Goal: Use online tool/utility: Utilize a website feature to perform a specific function

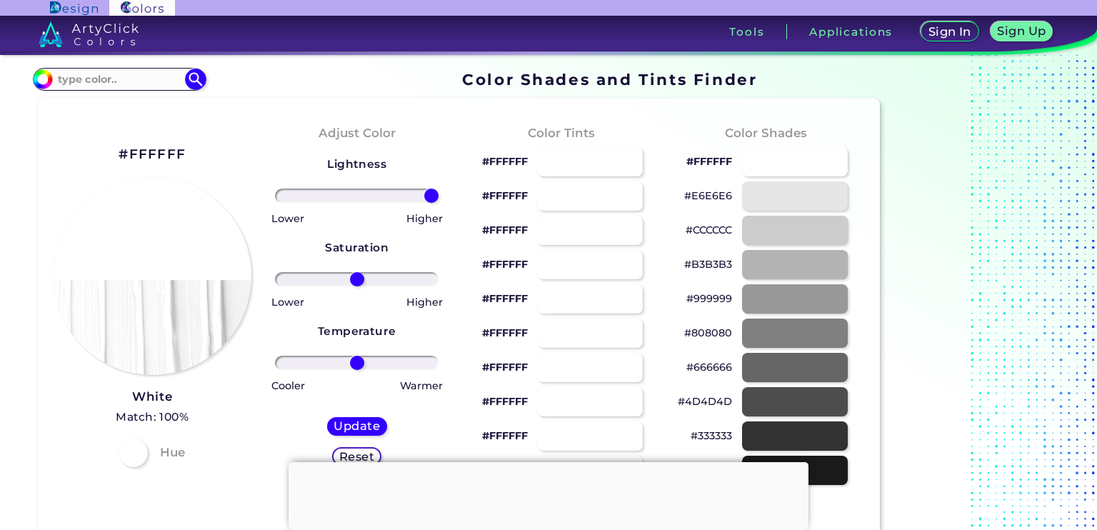
drag, startPoint x: 355, startPoint y: 197, endPoint x: 468, endPoint y: 210, distance: 113.5
type input "100"
click at [438, 203] on input "range" at bounding box center [356, 195] width 163 height 14
drag, startPoint x: 354, startPoint y: 279, endPoint x: 508, endPoint y: 311, distance: 156.7
type input "100"
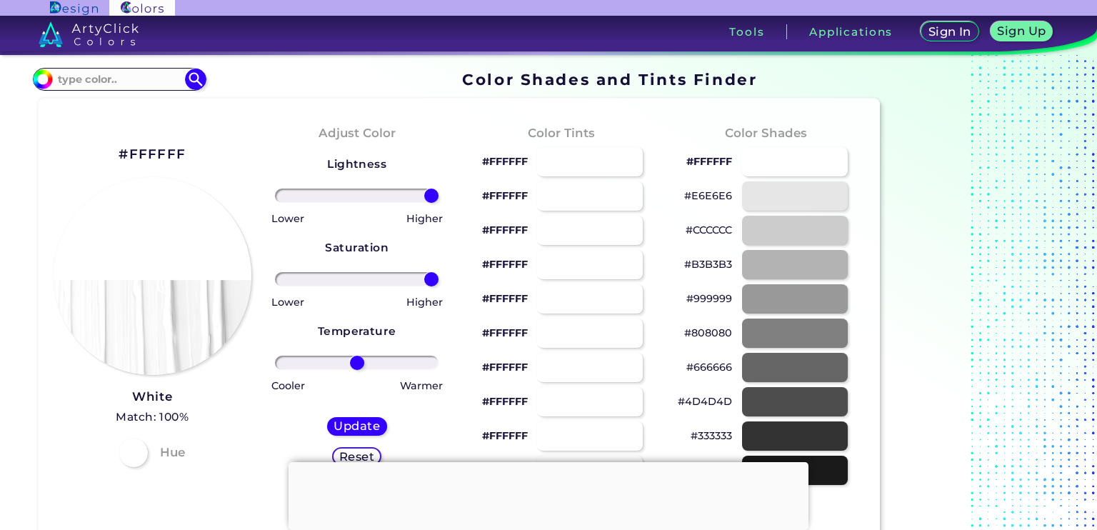
click at [438, 286] on input "range" at bounding box center [356, 279] width 163 height 14
drag, startPoint x: 378, startPoint y: 365, endPoint x: 405, endPoint y: 370, distance: 28.3
type input "100"
click at [433, 370] on input "range" at bounding box center [356, 363] width 163 height 14
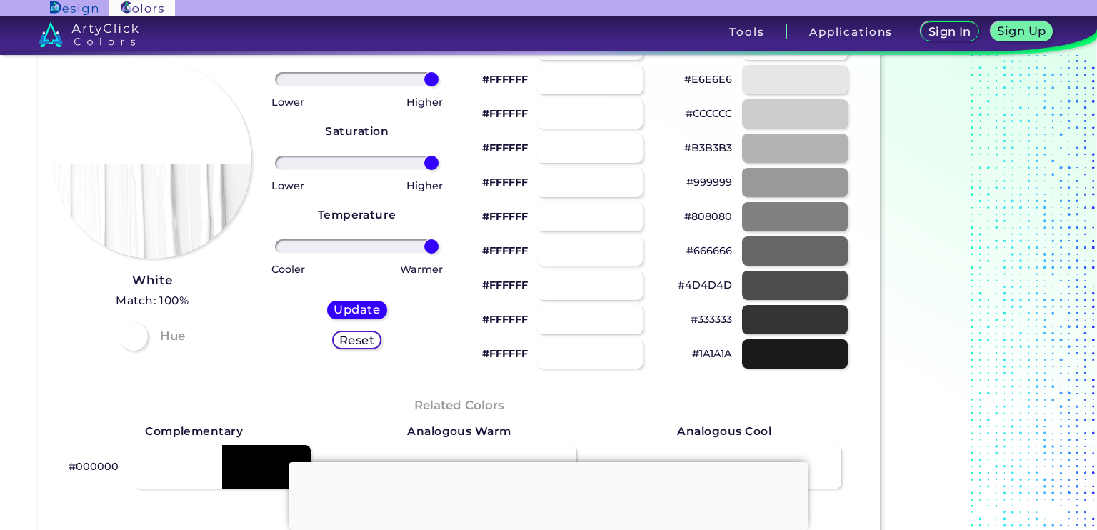
scroll to position [286, 0]
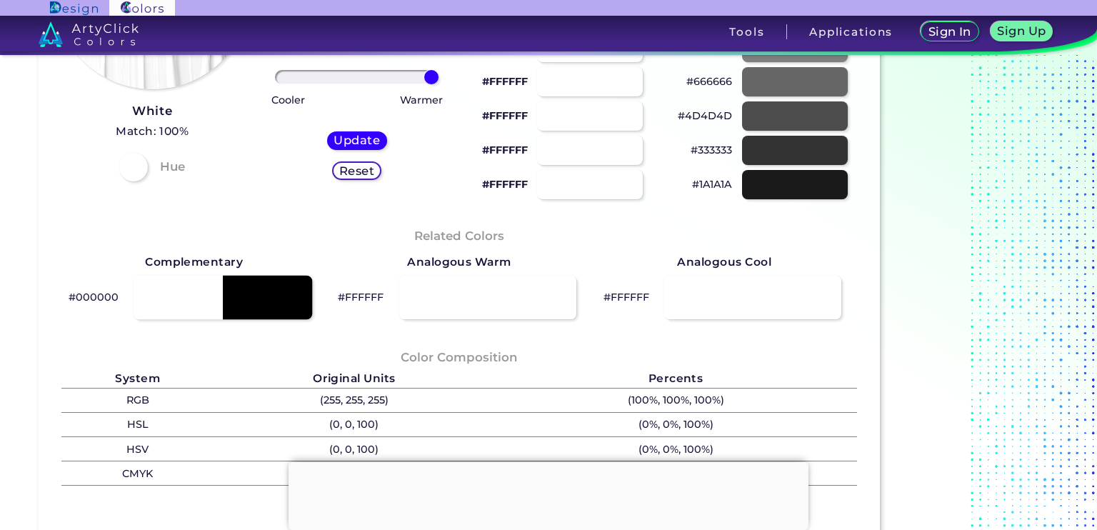
click at [190, 303] on div at bounding box center [222, 298] width 178 height 44
type input "#000000"
type input "0"
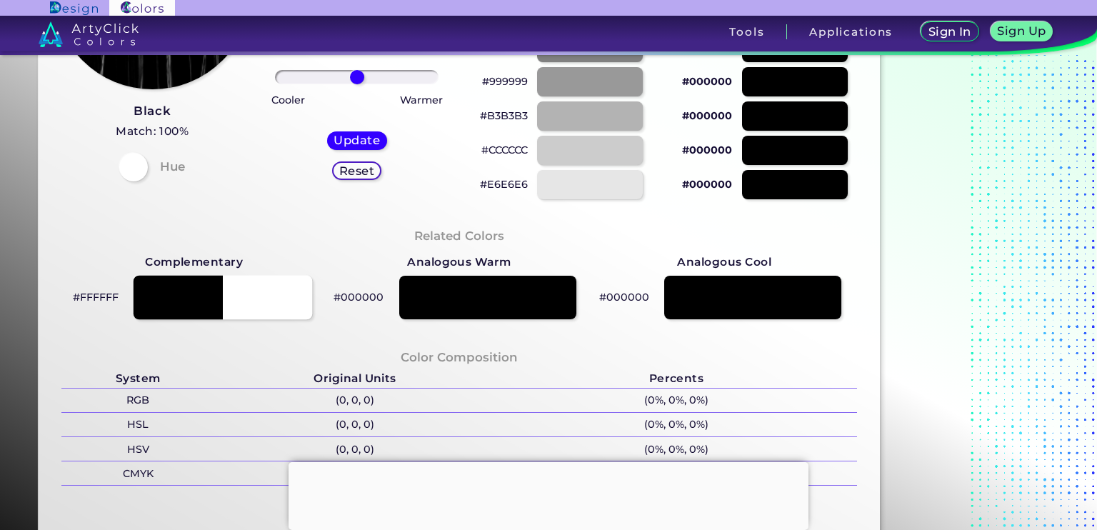
click at [286, 304] on div at bounding box center [222, 298] width 178 height 44
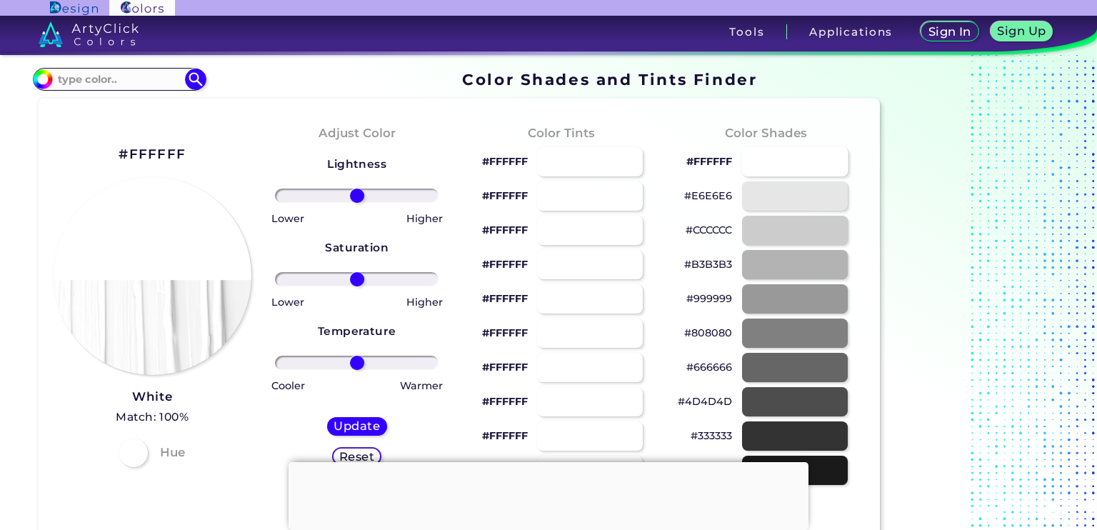
click at [785, 158] on div at bounding box center [794, 161] width 107 height 29
type input "#ffffff"
drag, startPoint x: 353, startPoint y: 362, endPoint x: 262, endPoint y: 366, distance: 90.8
type input "-100"
click at [275, 370] on input "range" at bounding box center [356, 363] width 163 height 14
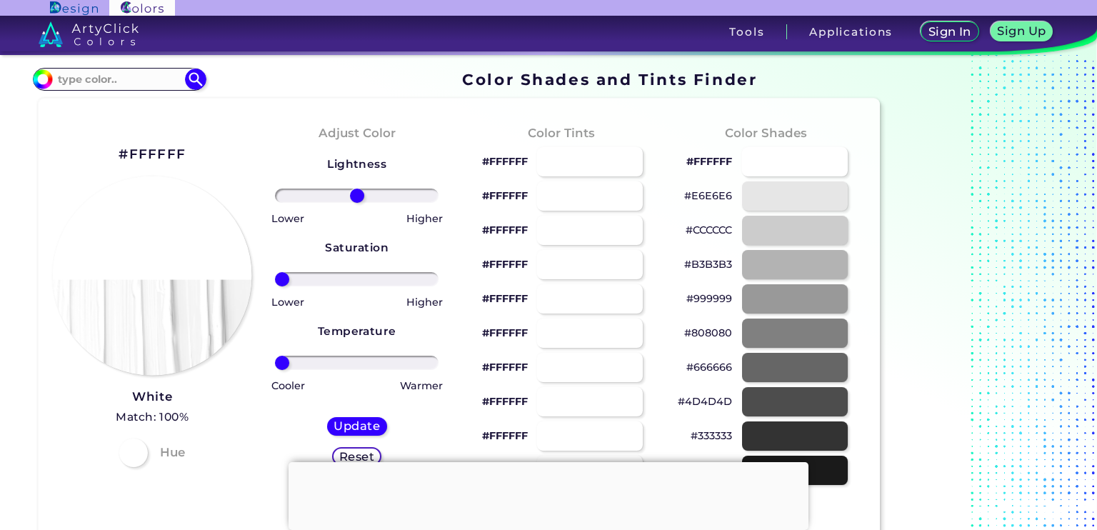
drag, startPoint x: 358, startPoint y: 282, endPoint x: 238, endPoint y: 293, distance: 120.5
click at [275, 286] on input "range" at bounding box center [356, 279] width 163 height 14
drag, startPoint x: 281, startPoint y: 282, endPoint x: 333, endPoint y: 301, distance: 54.6
type input "1"
click at [357, 286] on input "range" at bounding box center [356, 279] width 163 height 14
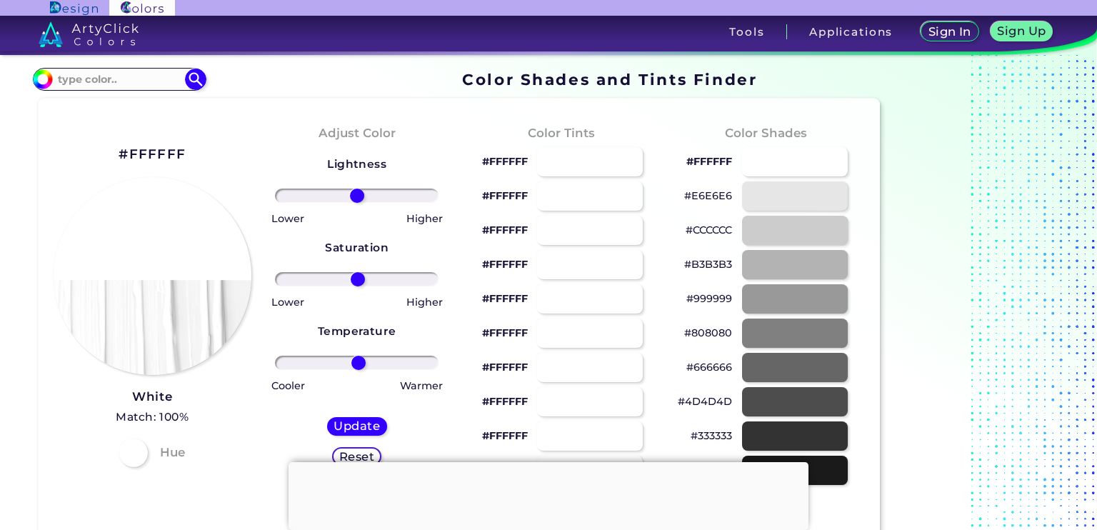
drag, startPoint x: 280, startPoint y: 366, endPoint x: 358, endPoint y: 379, distance: 78.9
type input "2"
click at [358, 370] on input "range" at bounding box center [356, 363] width 163 height 14
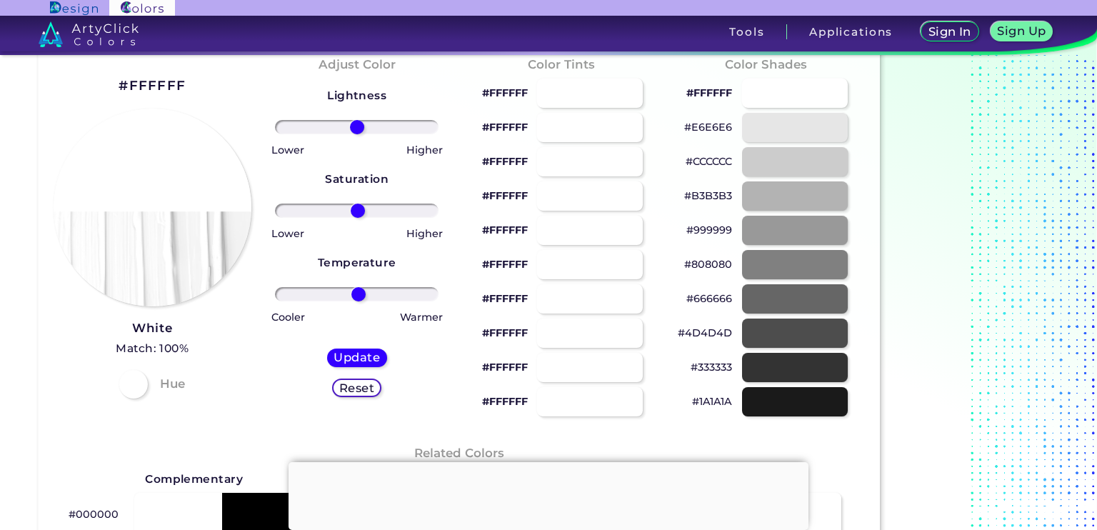
scroll to position [71, 0]
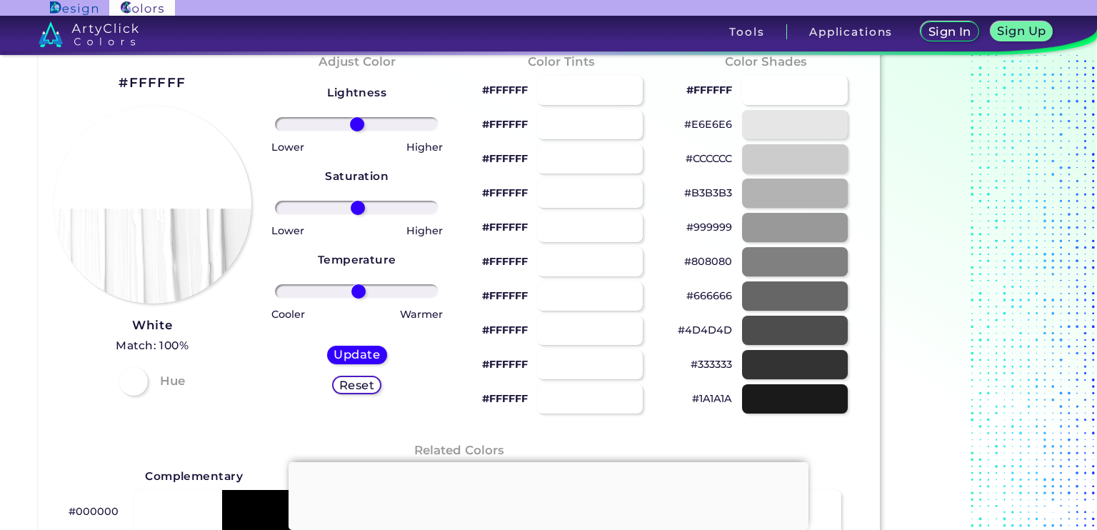
click at [360, 386] on h5 "Reset" at bounding box center [357, 384] width 32 height 11
type input "0"
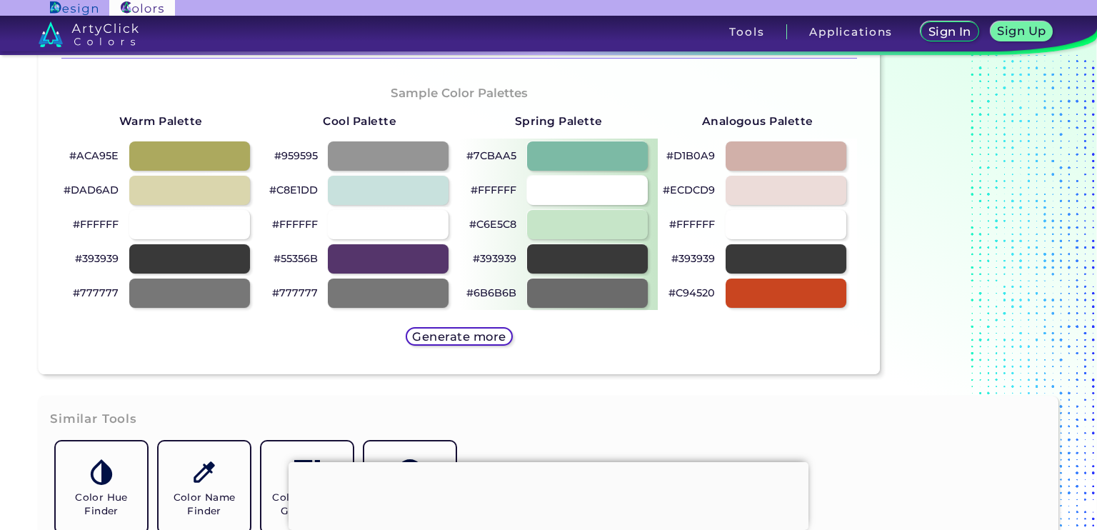
scroll to position [714, 0]
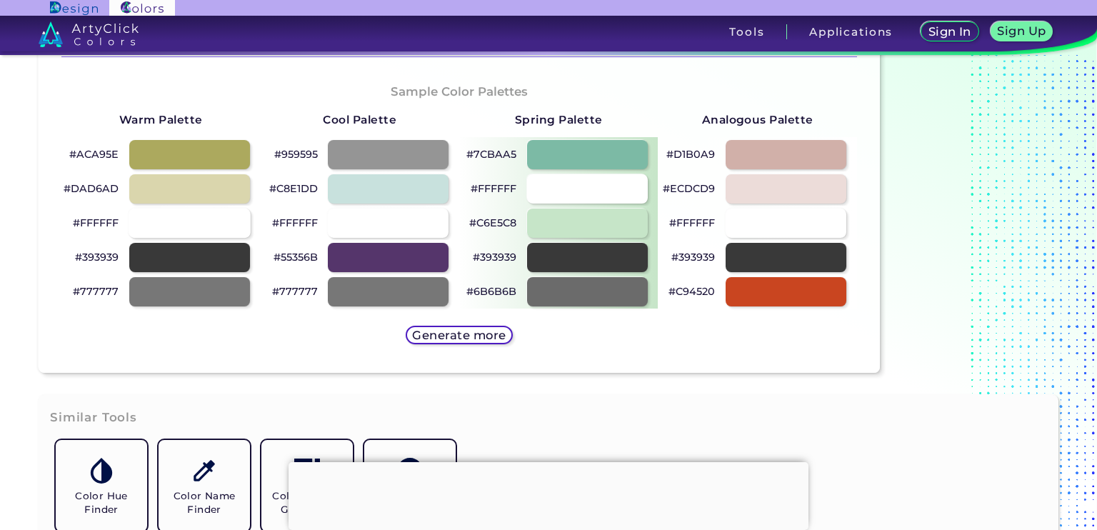
click at [203, 220] on div at bounding box center [188, 222] width 121 height 29
click at [401, 221] on div at bounding box center [388, 222] width 121 height 29
click at [625, 182] on div at bounding box center [586, 188] width 121 height 29
click at [363, 223] on div at bounding box center [388, 222] width 121 height 29
click at [188, 223] on div at bounding box center [188, 222] width 121 height 29
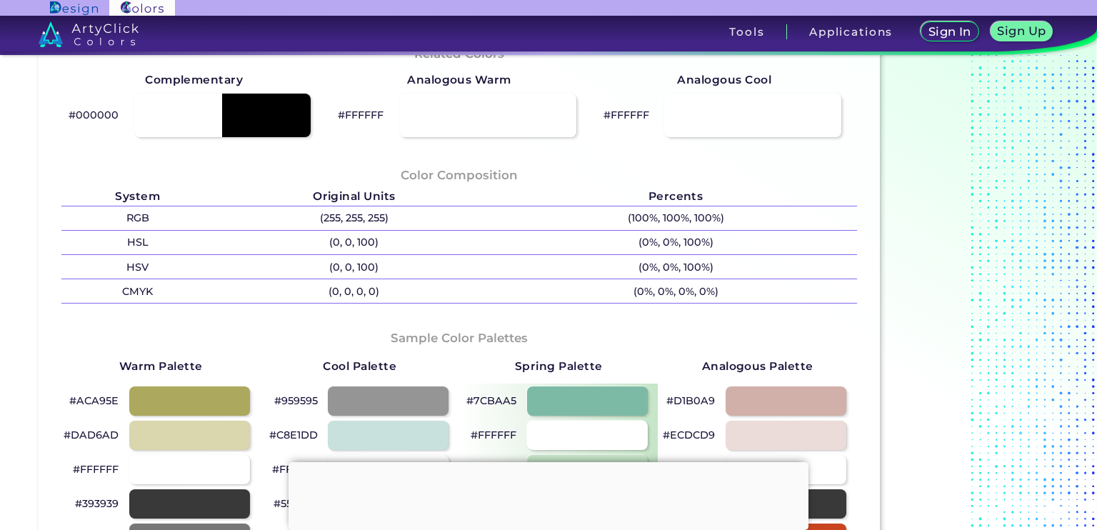
scroll to position [642, 0]
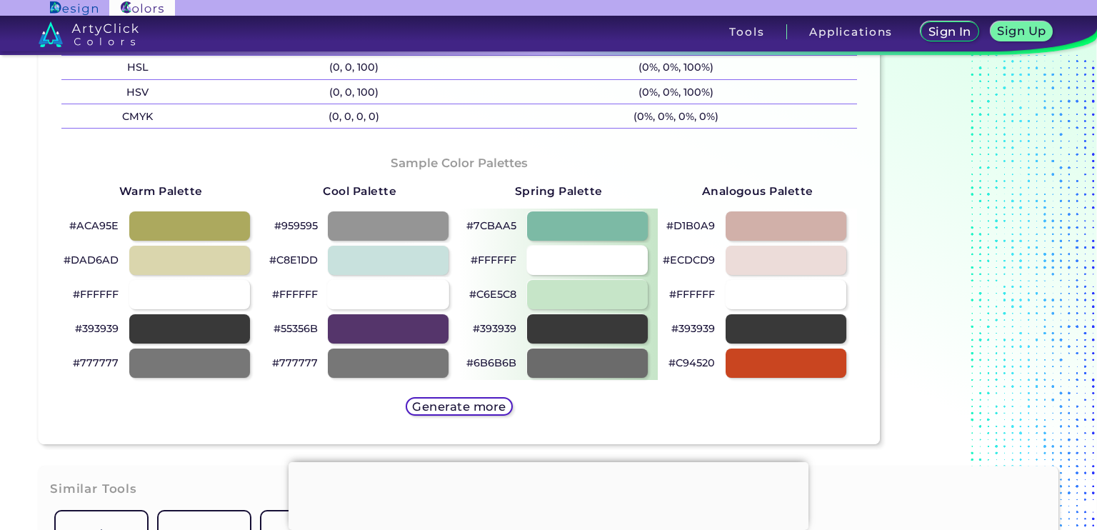
click at [377, 297] on div at bounding box center [388, 294] width 121 height 29
click at [568, 259] on div at bounding box center [586, 260] width 121 height 29
type input "#ffffff"
click at [782, 281] on div "#FFFFFF" at bounding box center [756, 294] width 198 height 34
click at [440, 405] on h5 "Generate more" at bounding box center [459, 406] width 84 height 11
